Goal: Consume media (video, audio)

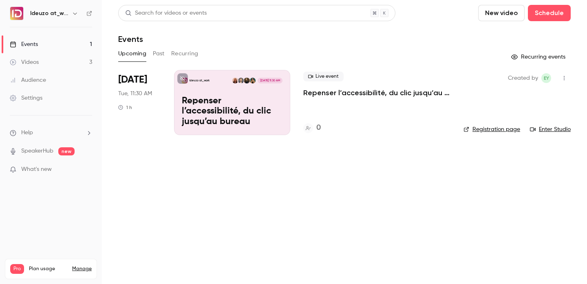
click at [69, 52] on link "Events 1" at bounding box center [51, 44] width 102 height 18
click at [69, 57] on link "Videos 3" at bounding box center [51, 62] width 102 height 18
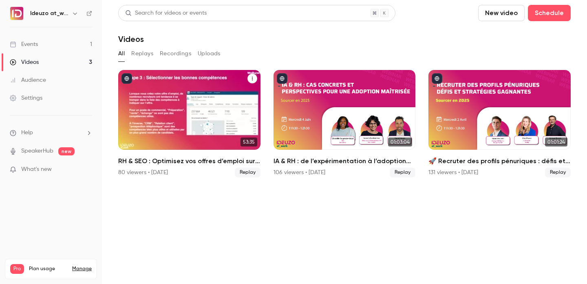
click at [181, 139] on div "RH & SEO : Optimisez vos offres d’emploi sur les jobboards" at bounding box center [189, 110] width 142 height 80
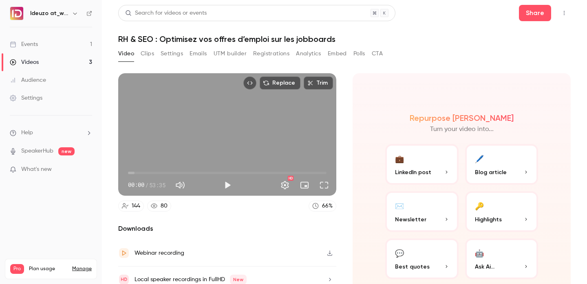
click at [142, 41] on h1 "RH & SEO : Optimisez vos offres d’emploi sur les jobboards" at bounding box center [344, 39] width 452 height 10
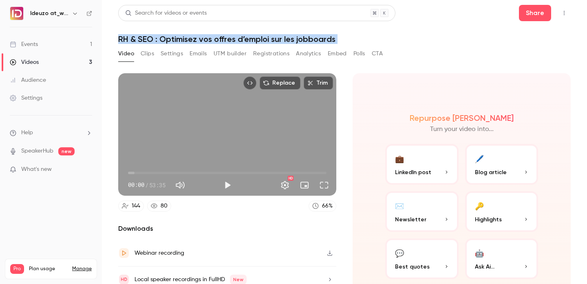
click at [142, 41] on h1 "RH & SEO : Optimisez vos offres d’emploi sur les jobboards" at bounding box center [344, 39] width 452 height 10
copy div "RH & SEO : Optimisez vos offres d’emploi sur les jobboards Video Clips Settings…"
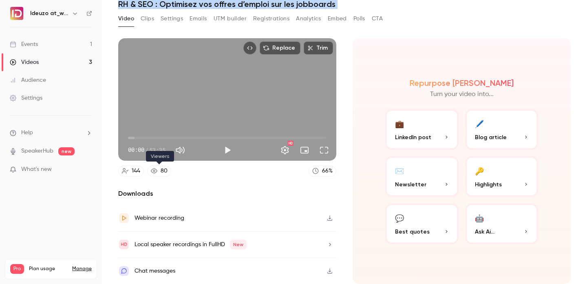
click at [158, 171] on link "80" at bounding box center [159, 171] width 24 height 11
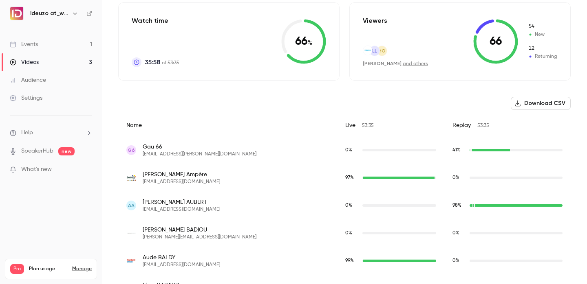
scroll to position [242, 0]
